Goal: Go to known website: Go to known website

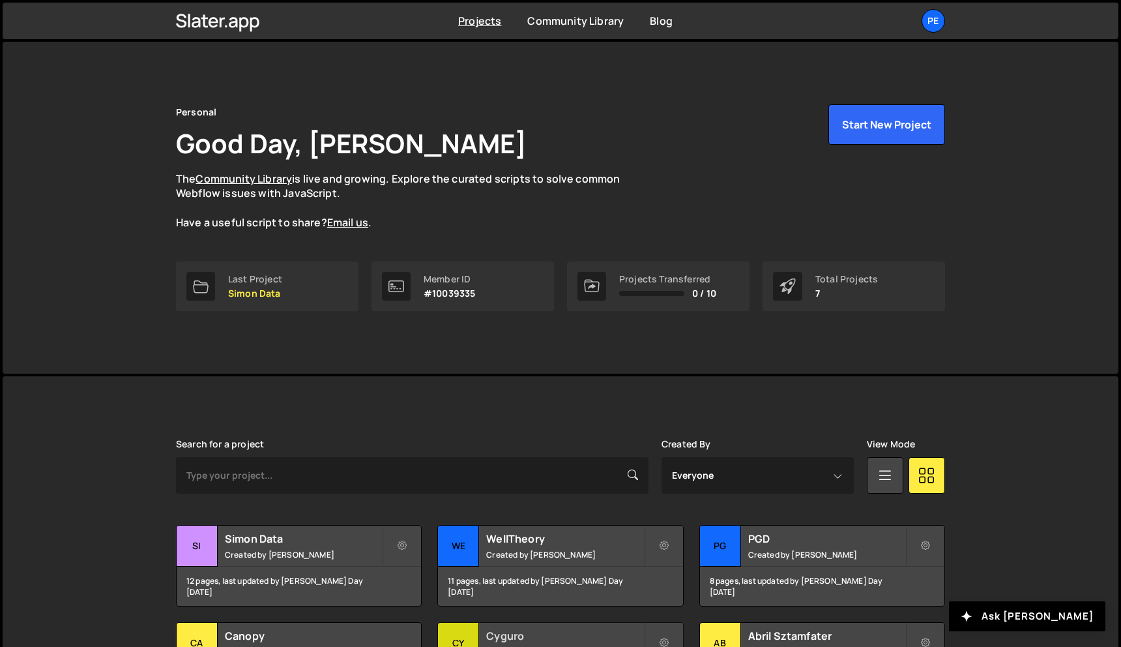
scroll to position [218, 0]
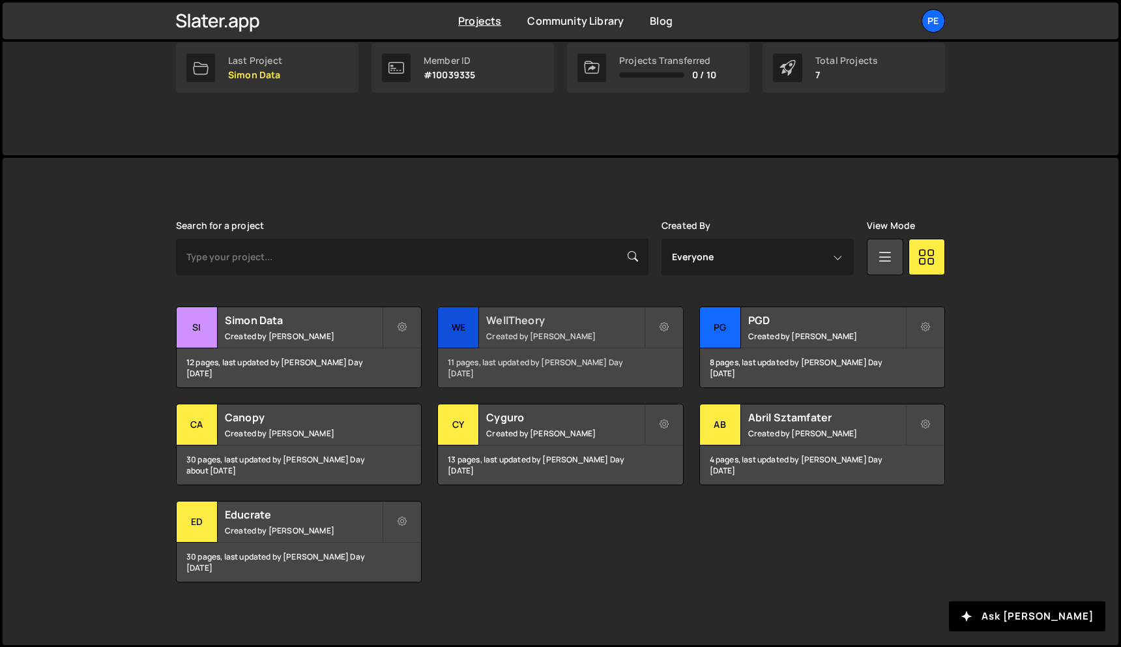
click at [546, 331] on small "Created by [PERSON_NAME]" at bounding box center [564, 336] width 157 height 11
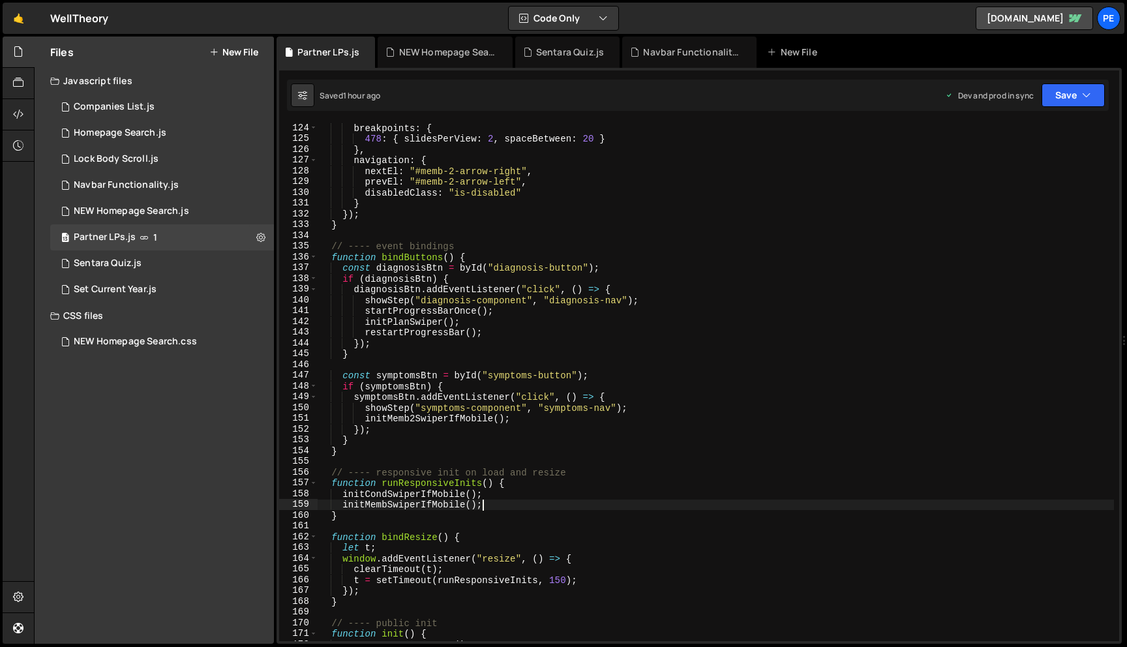
scroll to position [1323, 0]
